Goal: Task Accomplishment & Management: Use online tool/utility

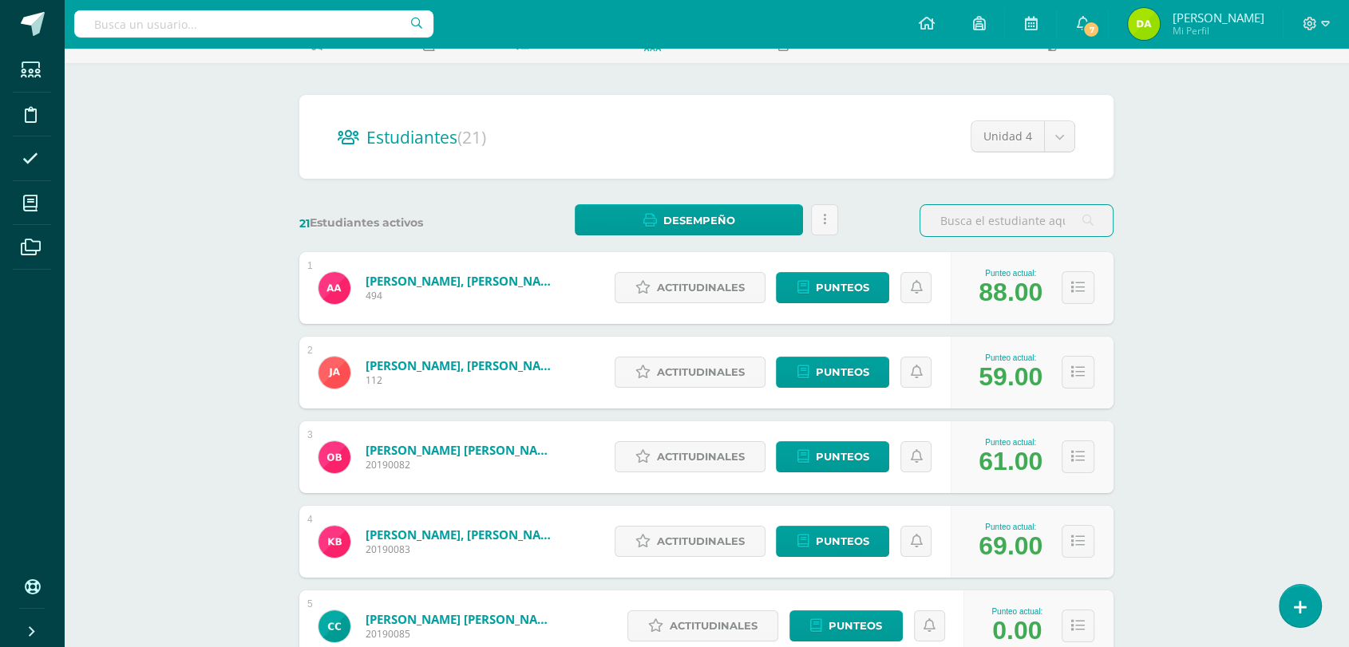
scroll to position [95, 0]
click at [837, 385] on span "Punteos" at bounding box center [841, 373] width 53 height 30
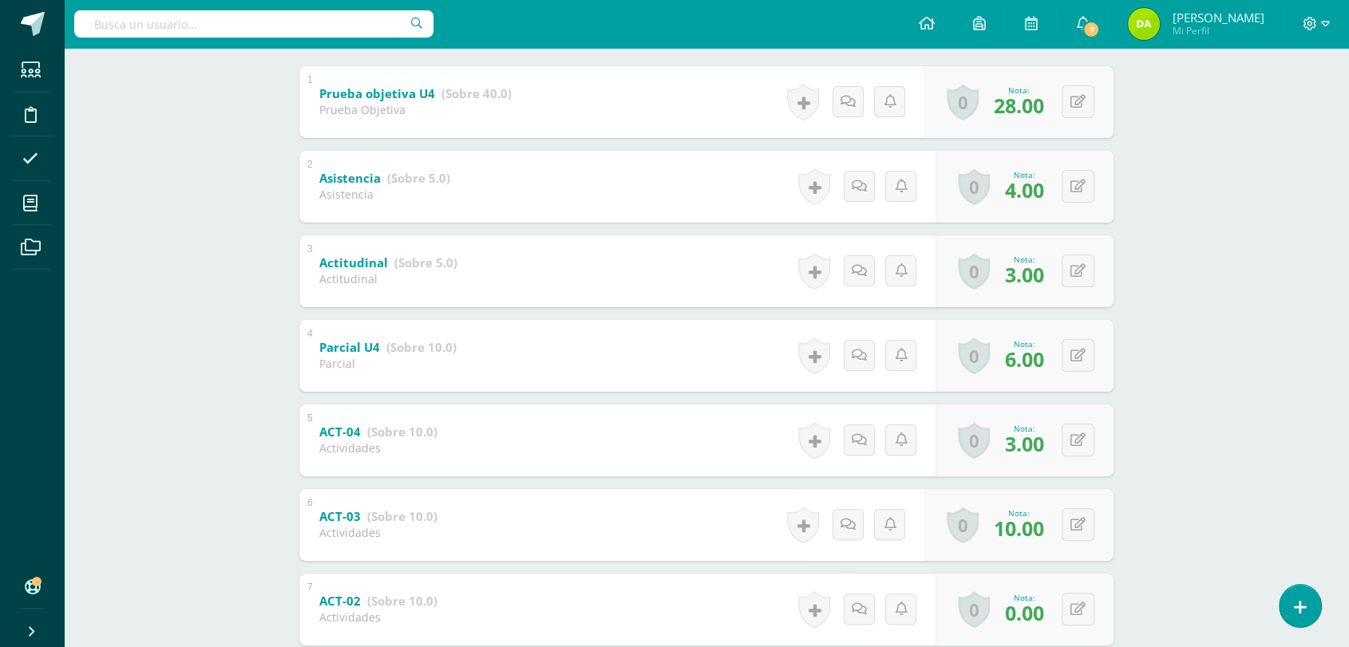
scroll to position [332, 0]
click at [1080, 429] on button at bounding box center [1089, 441] width 34 height 34
type input "6"
